Goal: Communication & Community: Participate in discussion

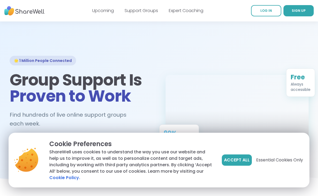
click at [224, 157] on span "Accept All" at bounding box center [237, 160] width 26 height 6
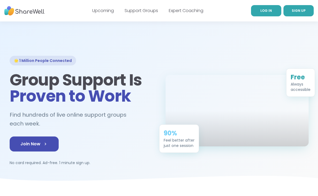
click at [264, 14] on link "LOG IN" at bounding box center [266, 10] width 30 height 11
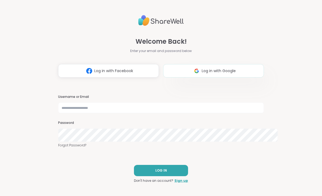
click at [191, 66] on img at bounding box center [196, 71] width 10 height 10
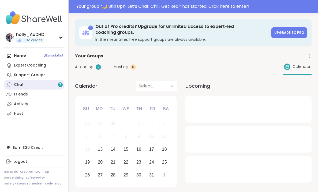
click at [38, 89] on link "Chat 7" at bounding box center [34, 85] width 60 height 10
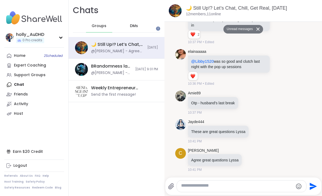
click at [138, 29] on span "DMs" at bounding box center [134, 25] width 8 height 5
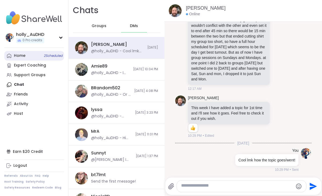
click at [38, 61] on link "Home 2 Scheduled" at bounding box center [34, 56] width 60 height 10
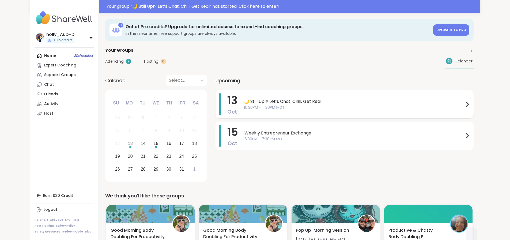
click at [228, 108] on span "13" at bounding box center [232, 100] width 10 height 15
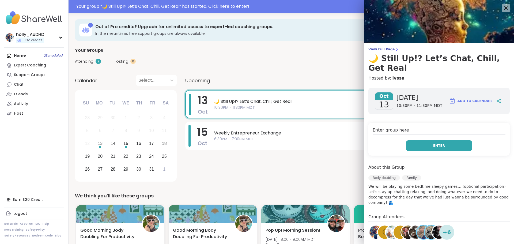
click at [318, 151] on button "Enter" at bounding box center [439, 145] width 66 height 11
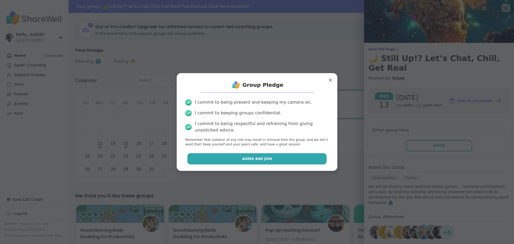
click at [270, 164] on button "Agree and Join" at bounding box center [257, 158] width 140 height 11
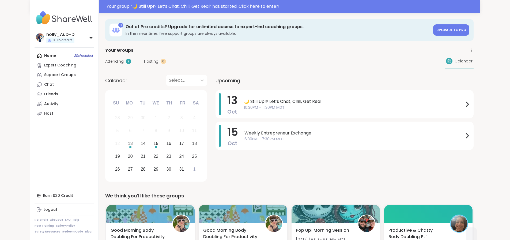
click at [255, 110] on span "10:30PM - 11:30PM MDT" at bounding box center [354, 108] width 220 height 6
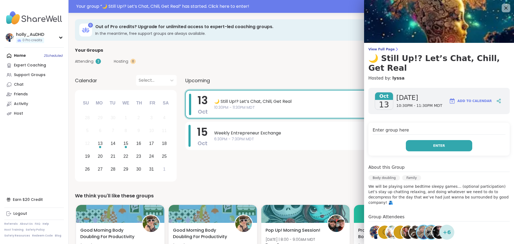
click at [433, 148] on span "Enter" at bounding box center [439, 145] width 12 height 5
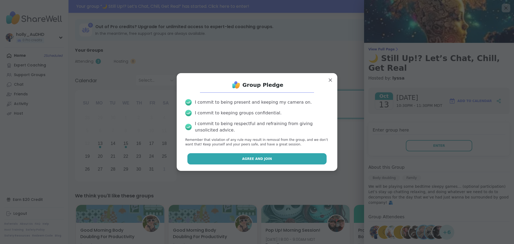
click at [264, 161] on span "Agree and Join" at bounding box center [257, 158] width 30 height 5
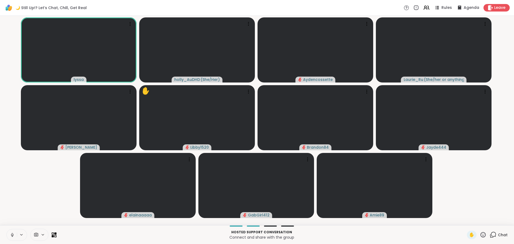
click at [505, 103] on video-player-container "lyssa holly_AuDHD ( She/Her ) Aydencossette Laurie_Ru ( She/her or anything els…" at bounding box center [257, 120] width 508 height 205
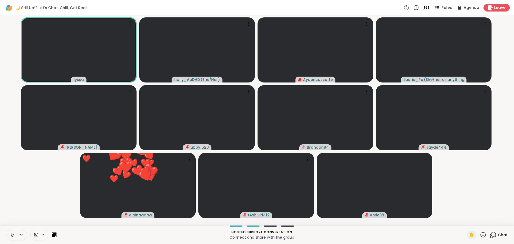
click at [24, 232] on icon at bounding box center [21, 234] width 4 height 5
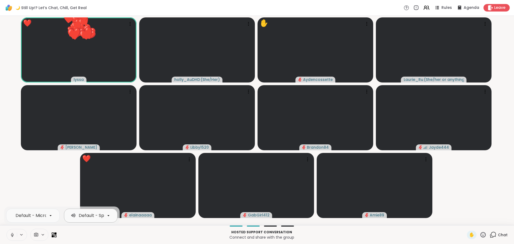
scroll to position [0, 69]
click at [113, 214] on div at bounding box center [108, 215] width 9 height 9
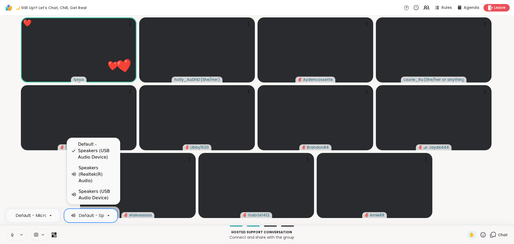
click at [110, 235] on p "Connect and share with the group" at bounding box center [262, 237] width 404 height 5
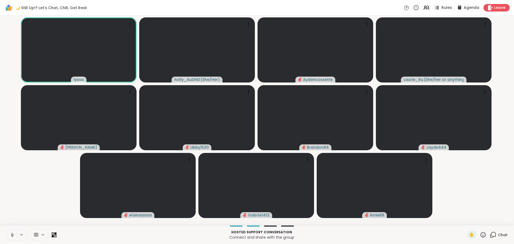
click at [397, 236] on p "Connect and share with the group" at bounding box center [262, 237] width 404 height 5
